Goal: Transaction & Acquisition: Purchase product/service

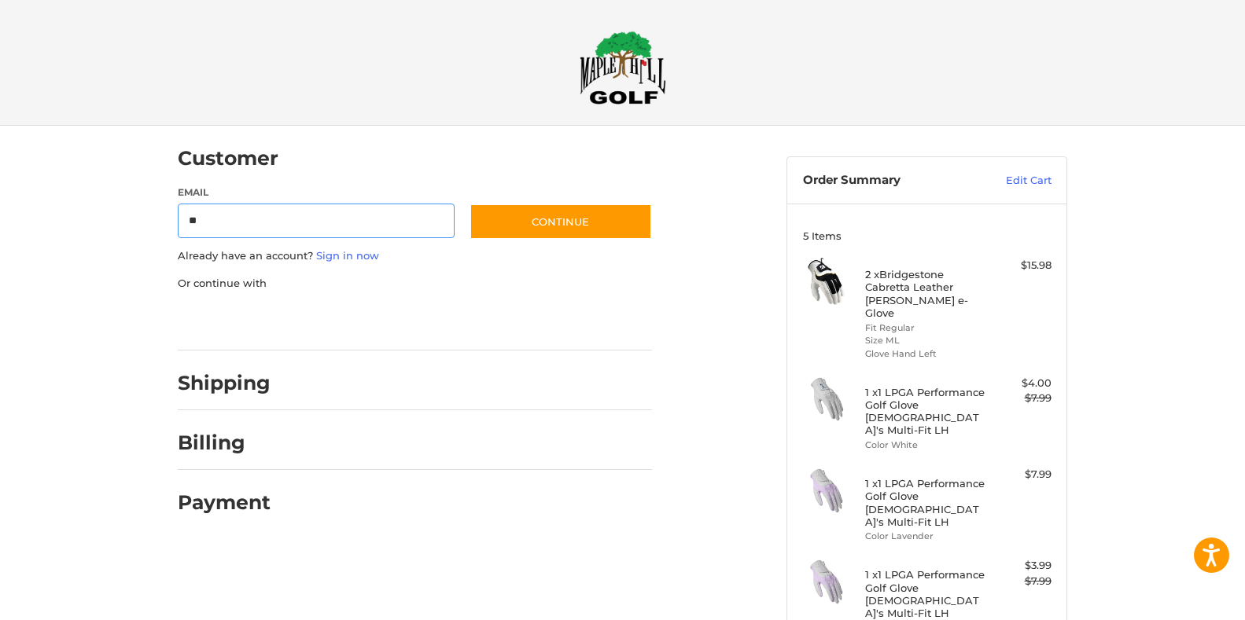
type input "**********"
click at [369, 251] on link "Sign in now" at bounding box center [347, 255] width 63 height 13
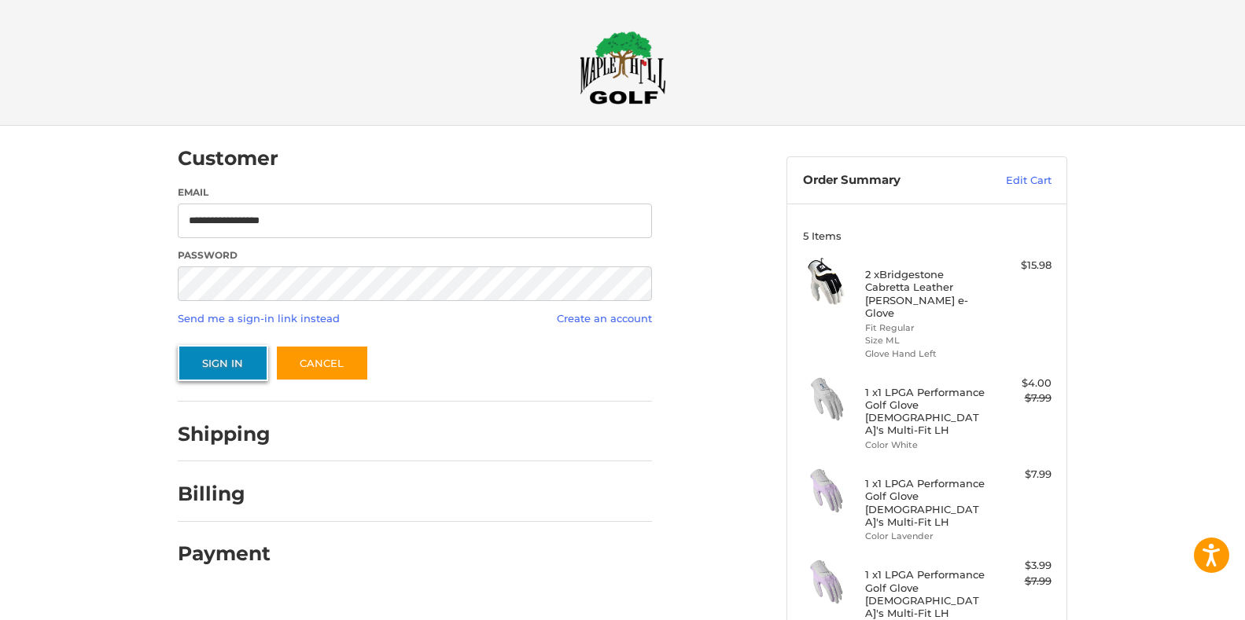
click at [248, 366] on button "Sign In" at bounding box center [223, 363] width 90 height 36
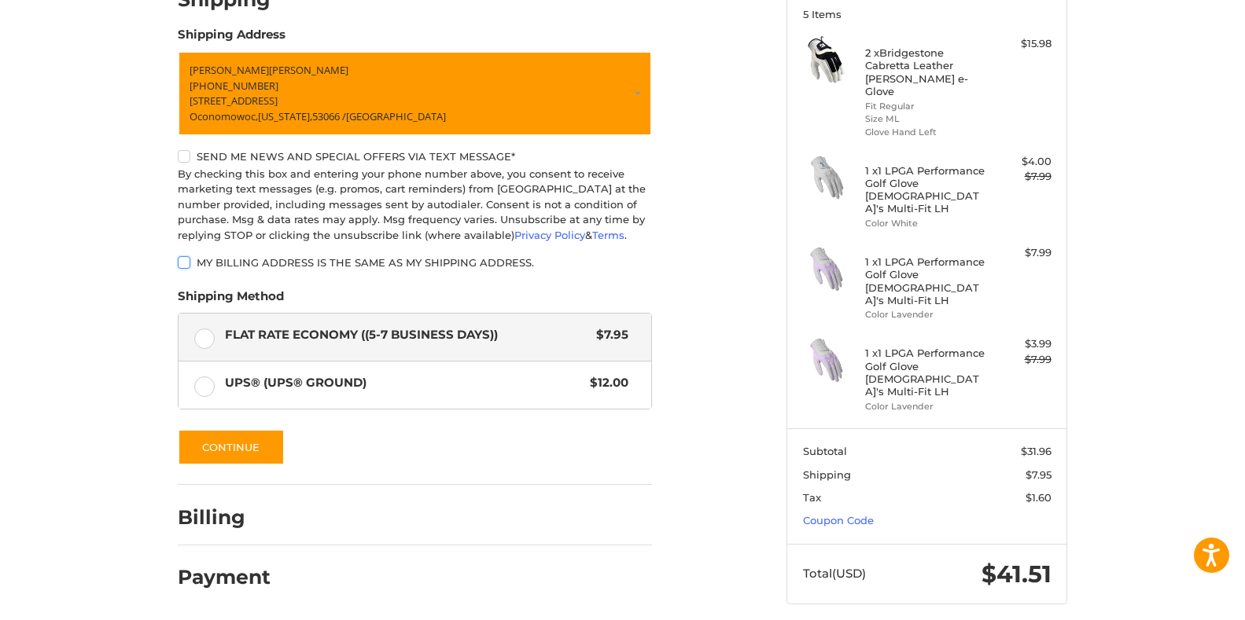
scroll to position [224, 0]
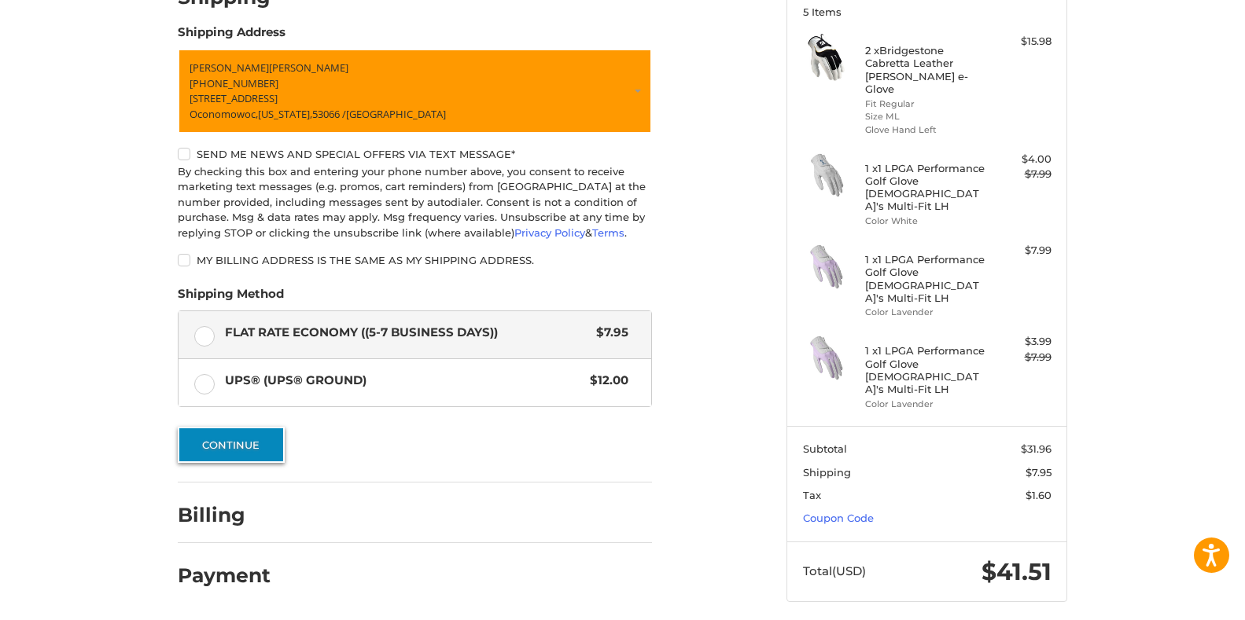
click at [243, 447] on button "Continue" at bounding box center [231, 445] width 107 height 36
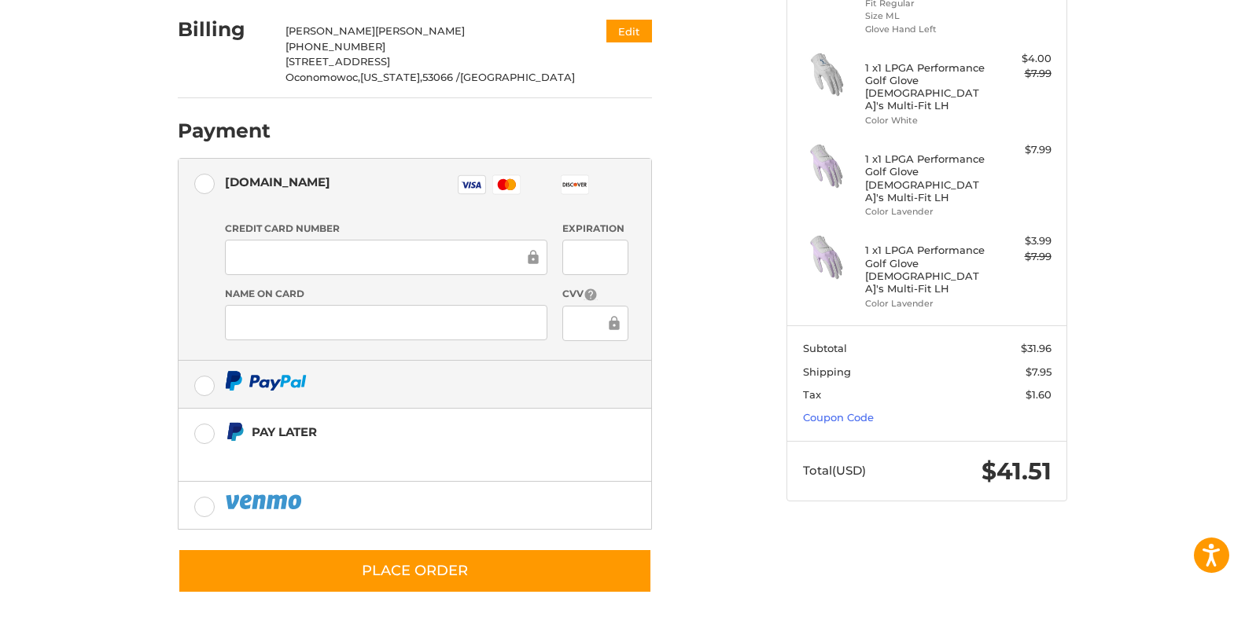
scroll to position [333, 0]
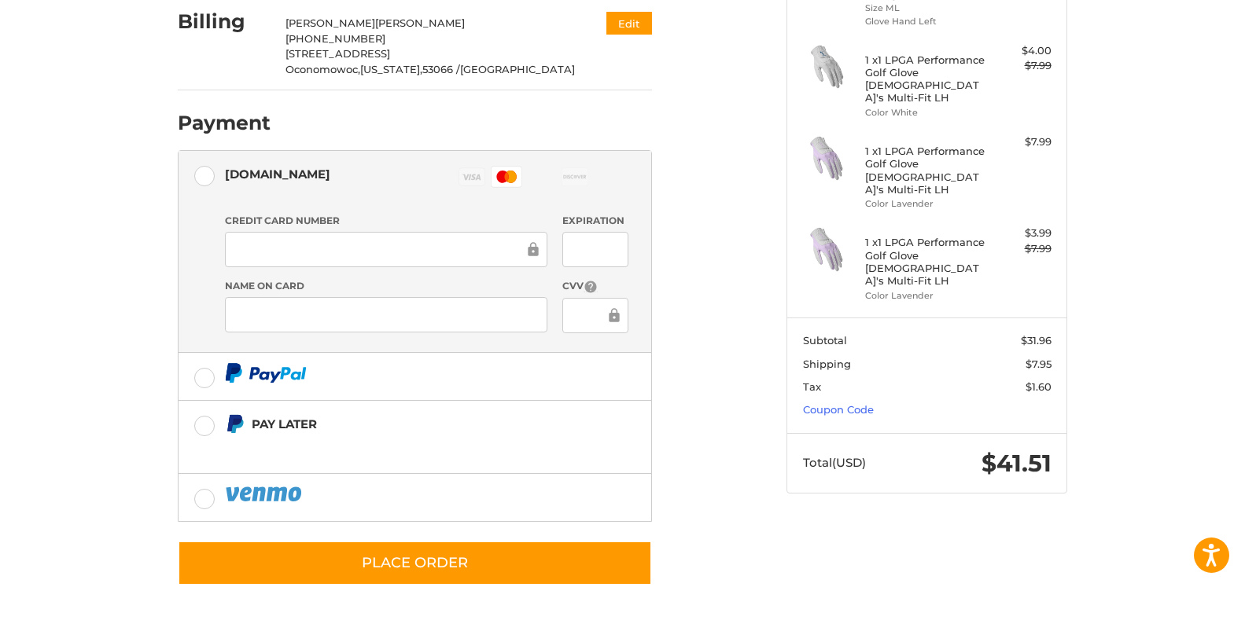
click at [726, 442] on div "Customer [EMAIL_ADDRESS][DOMAIN_NAME] Sign Out Shipping [PERSON_NAME] +1 262352…" at bounding box center [470, 198] width 609 height 811
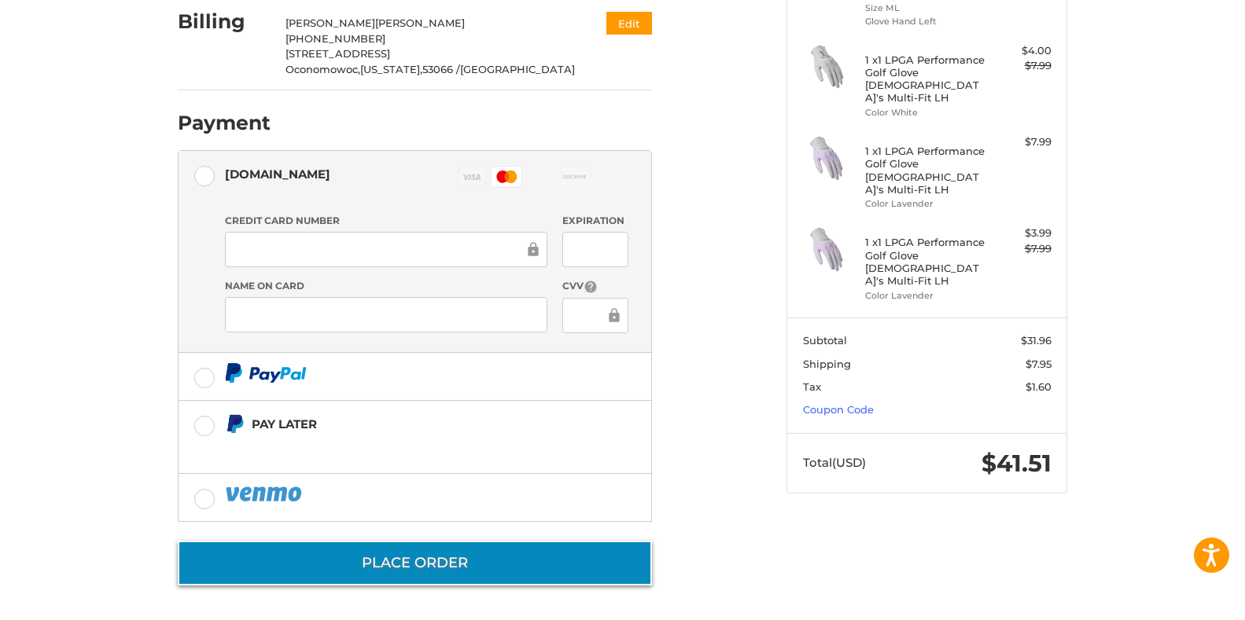
click at [432, 574] on button "Place Order" at bounding box center [415, 563] width 474 height 45
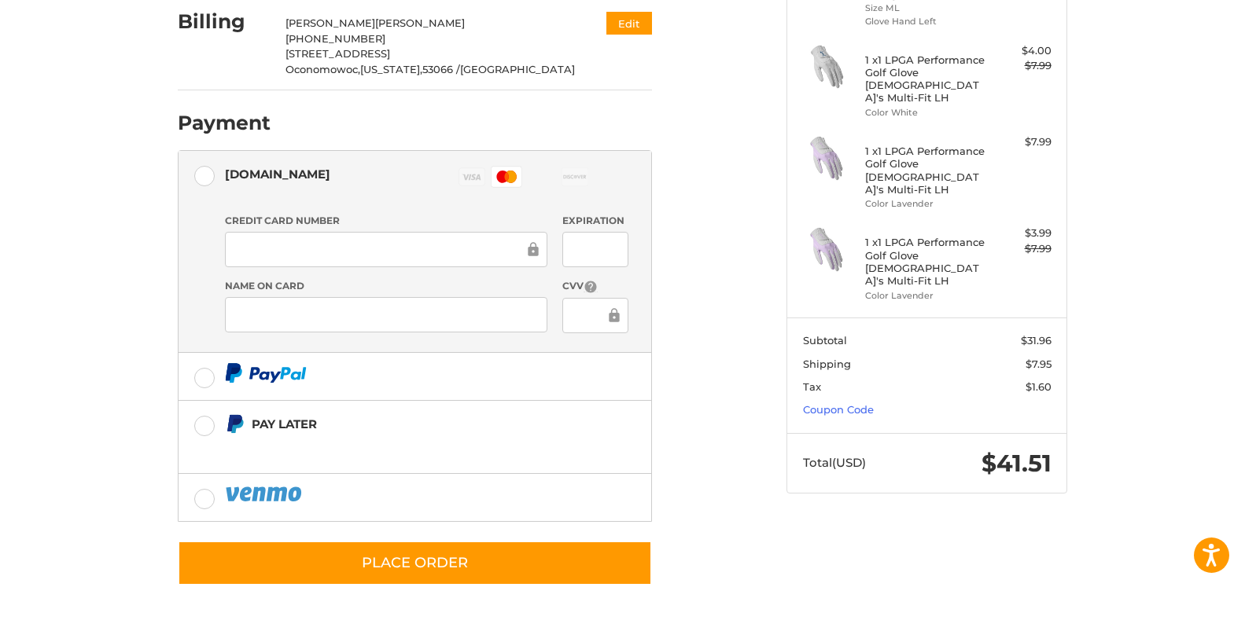
click at [740, 417] on div "Customer [EMAIL_ADDRESS][DOMAIN_NAME] Sign Out Shipping [PERSON_NAME] +1 262352…" at bounding box center [470, 198] width 609 height 811
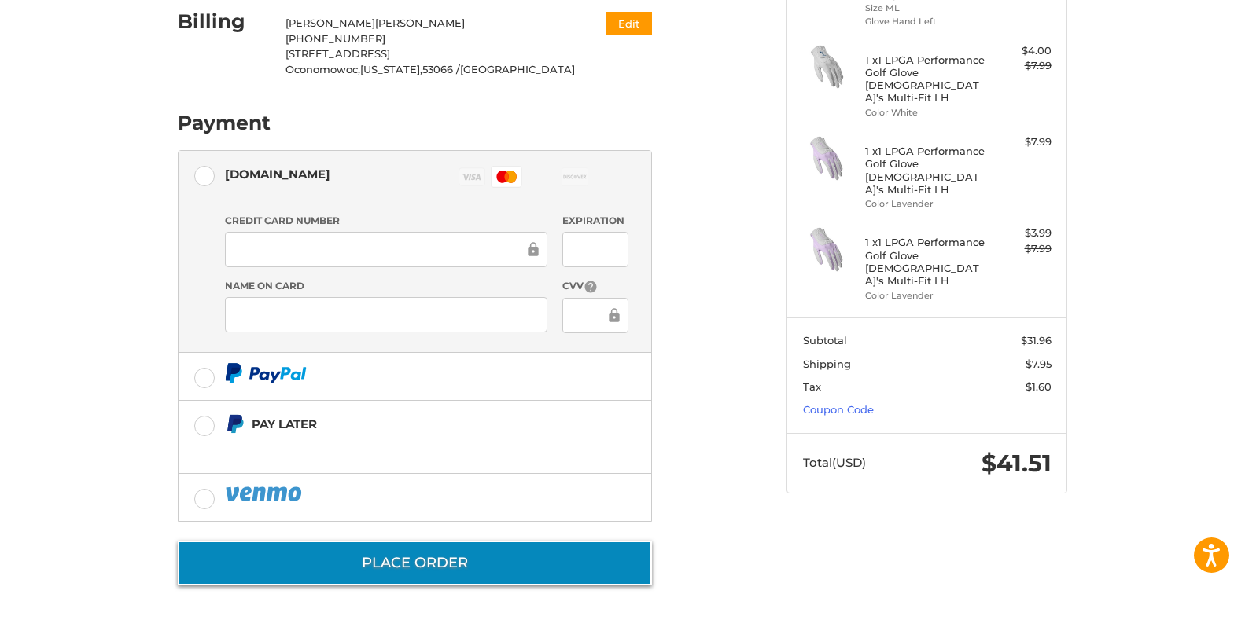
click at [480, 569] on button "Place Order" at bounding box center [415, 563] width 474 height 45
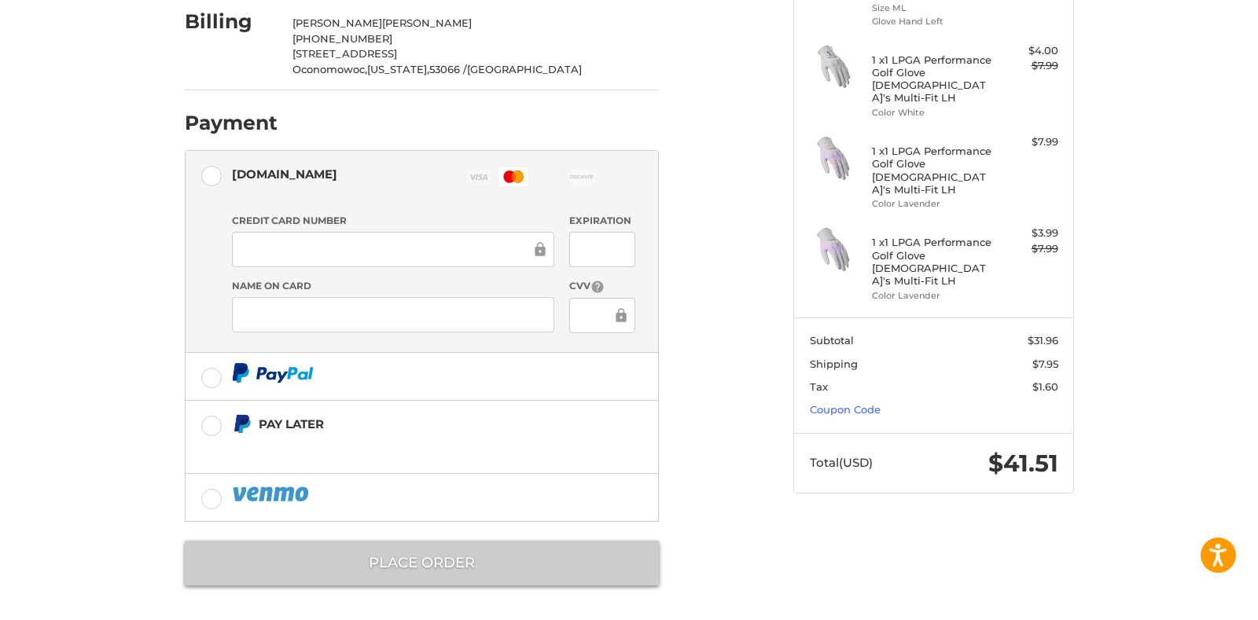
scroll to position [0, 0]
